Goal: Task Accomplishment & Management: Use online tool/utility

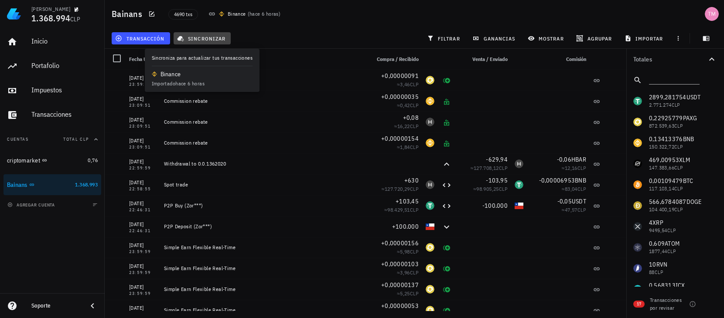
click at [190, 35] on span "sincronizar" at bounding box center [202, 38] width 47 height 7
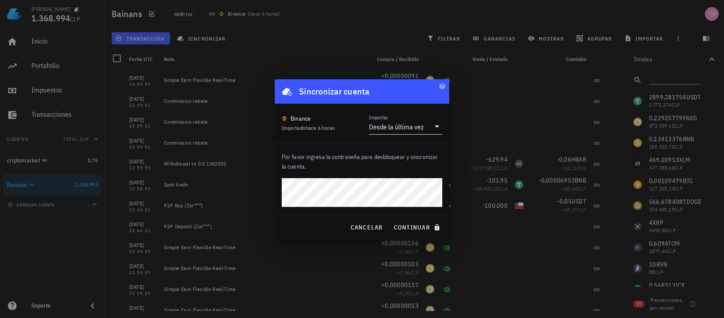
click at [395, 132] on div "Desde la última vez" at bounding box center [399, 126] width 61 height 15
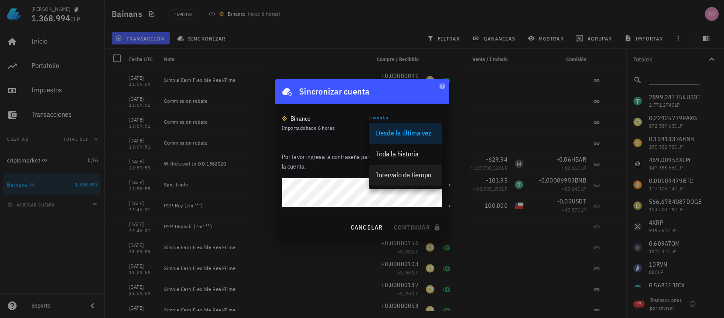
click at [392, 171] on div "Intervalo de tiempo" at bounding box center [405, 175] width 59 height 8
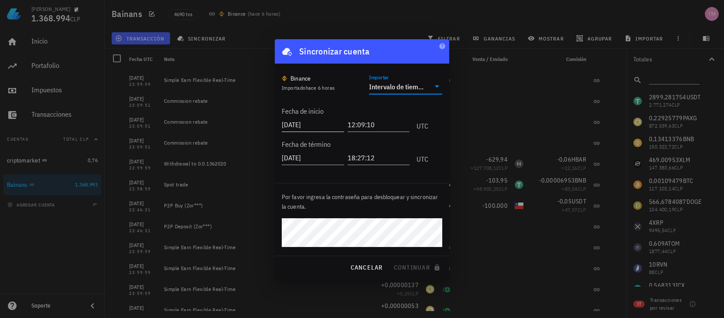
click at [299, 124] on input "[DATE]" at bounding box center [313, 125] width 62 height 14
click at [290, 125] on input "[DATE]" at bounding box center [314, 125] width 64 height 14
drag, startPoint x: 297, startPoint y: 127, endPoint x: 292, endPoint y: 126, distance: 5.4
click at [292, 126] on input "[DATE]" at bounding box center [314, 125] width 64 height 14
type input "[DATE]"
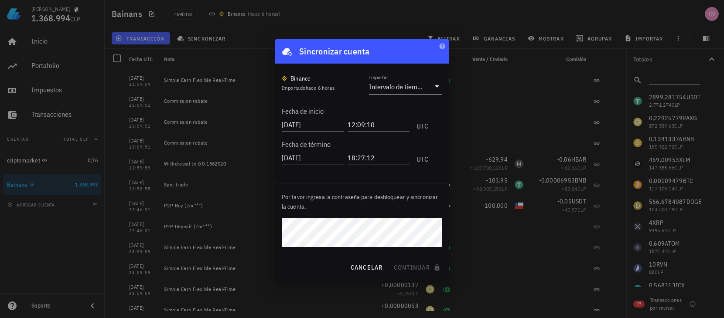
click at [382, 104] on div "Fecha de inicio [DATE] 12:09:10 UTC" at bounding box center [355, 117] width 147 height 33
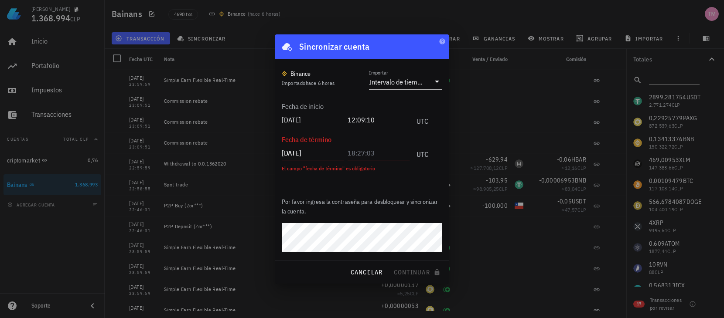
click at [383, 154] on input "text" at bounding box center [379, 153] width 62 height 14
click at [334, 153] on input "[DATE]" at bounding box center [313, 153] width 62 height 14
click at [373, 157] on input "text" at bounding box center [379, 153] width 62 height 14
click at [362, 183] on div "Binance Importado hace 6 horas Importar Intervalo de tiempo Fecha de inicio [DA…" at bounding box center [362, 123] width 174 height 129
click at [330, 156] on input "[DATE]" at bounding box center [313, 153] width 62 height 14
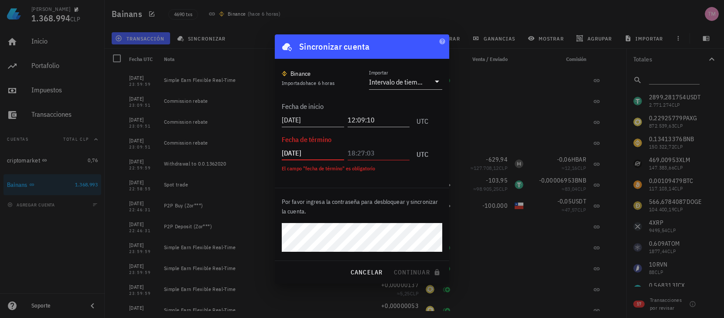
click at [330, 156] on input "[DATE]" at bounding box center [313, 153] width 62 height 14
click at [381, 153] on input "text" at bounding box center [379, 153] width 62 height 14
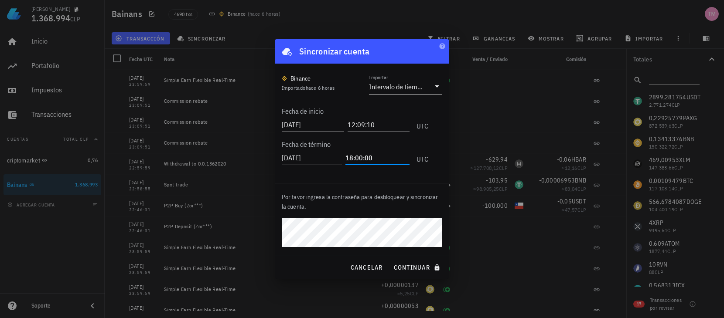
type input "18:00:00"
click at [375, 176] on div "Binance Importado hace 6 horas Importar Intervalo de tiempo Fecha de inicio [DA…" at bounding box center [362, 123] width 174 height 119
click at [418, 271] on span "continuar" at bounding box center [417, 268] width 49 height 8
